Goal: Task Accomplishment & Management: Complete application form

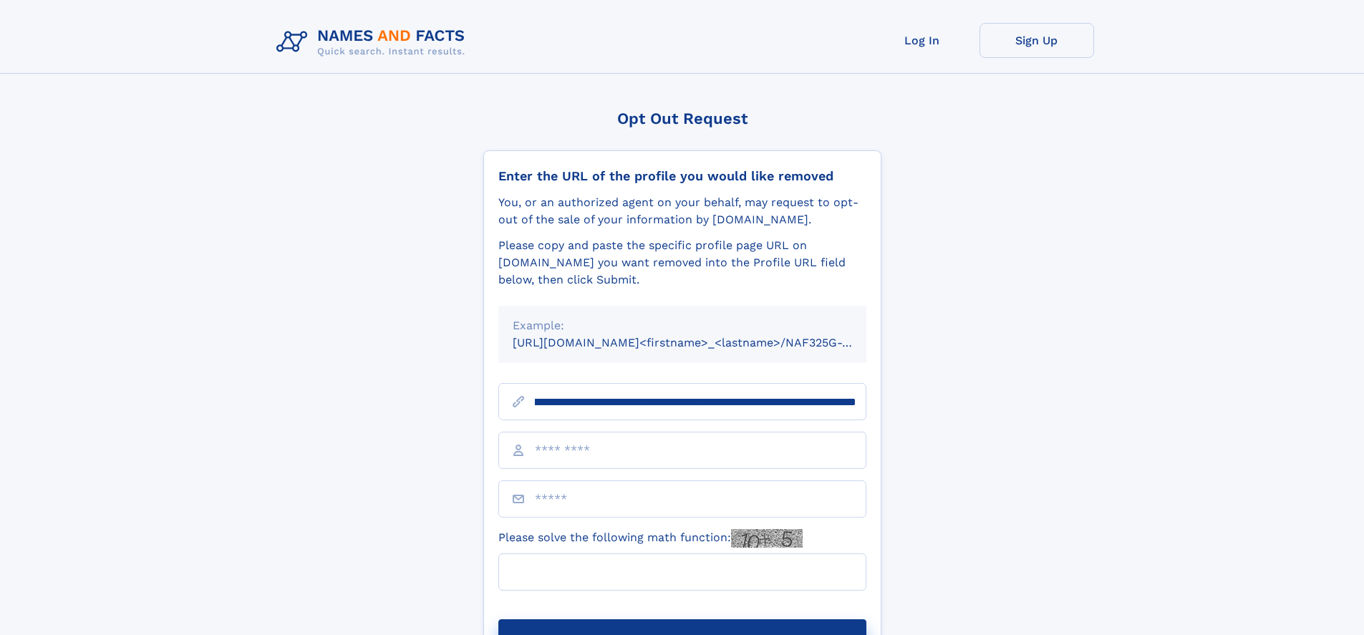
scroll to position [0, 159]
type input "**********"
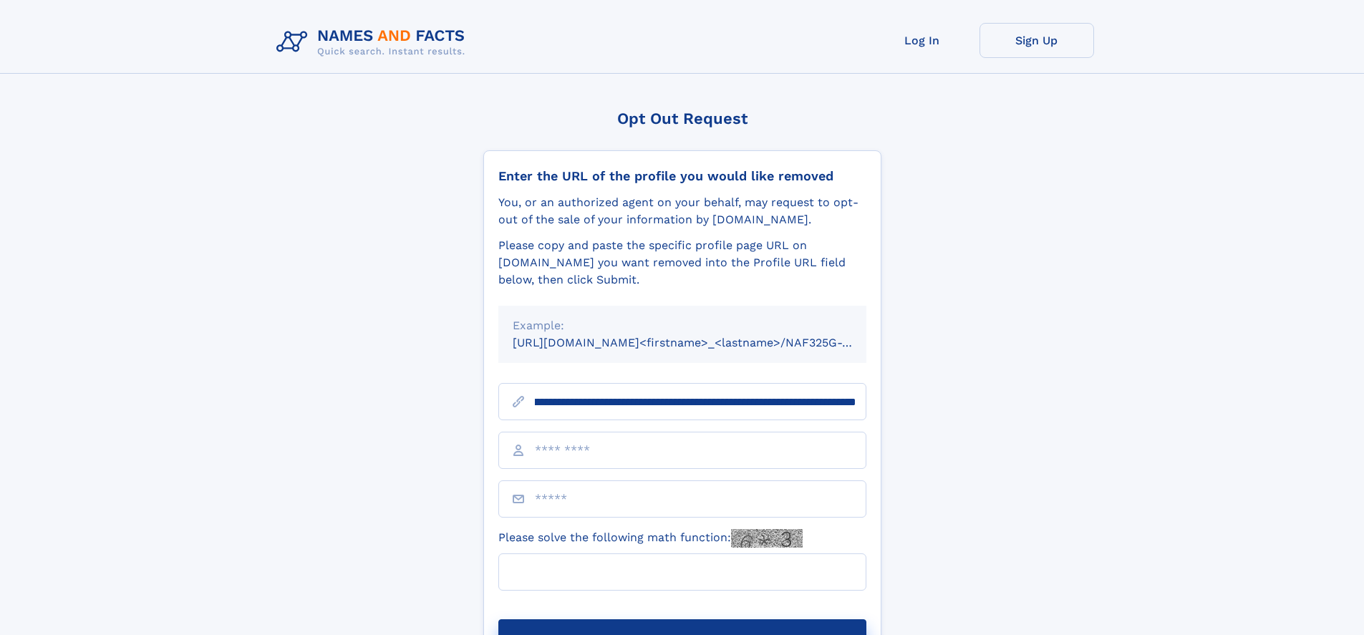
scroll to position [0, 159]
type input "**********"
